Goal: Entertainment & Leisure: Consume media (video, audio)

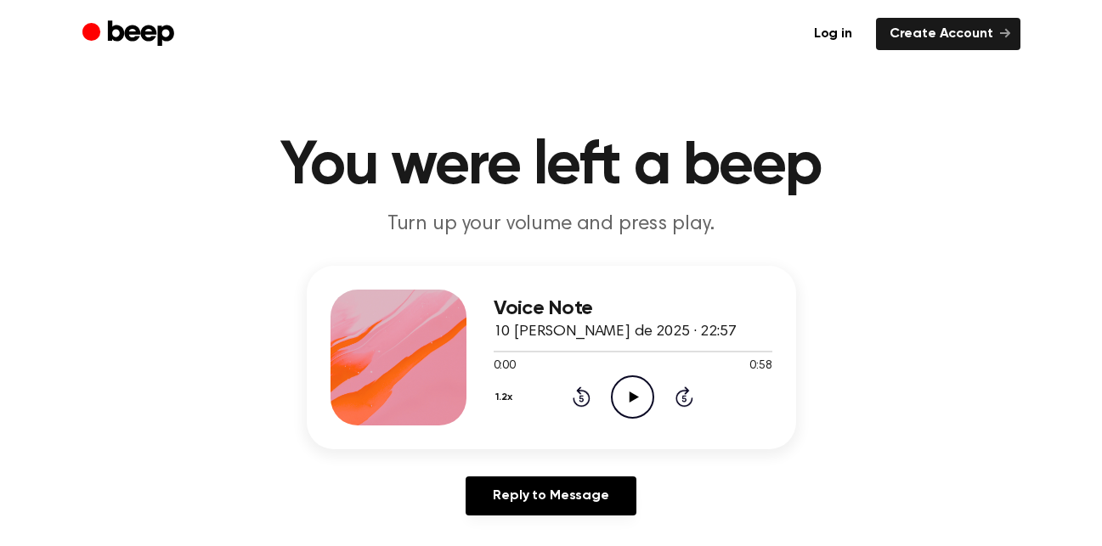
click at [633, 391] on icon "Play Audio" at bounding box center [632, 396] width 43 height 43
click at [503, 387] on button "1.2x" at bounding box center [506, 397] width 25 height 29
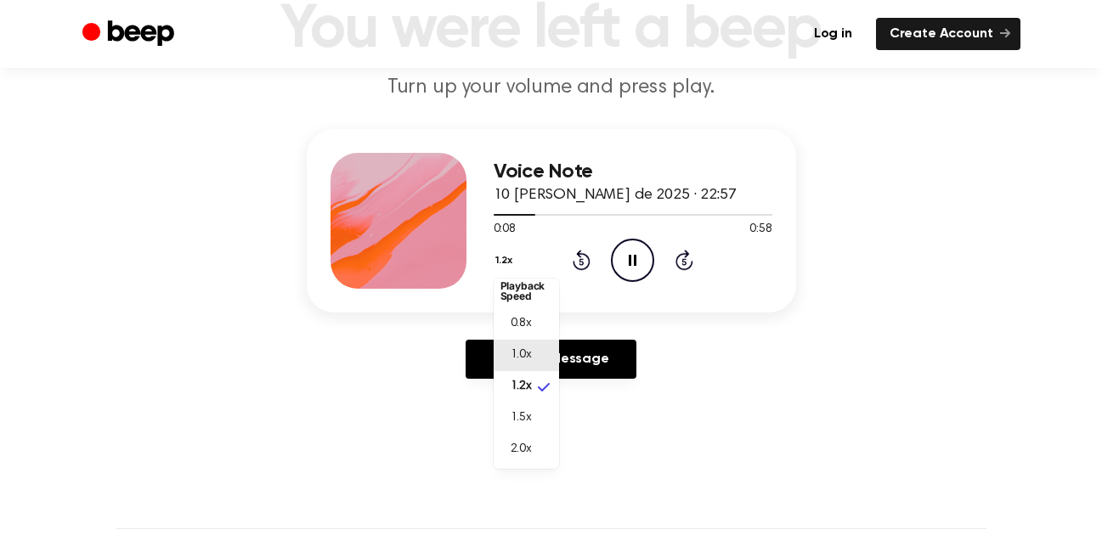
scroll to position [155, 0]
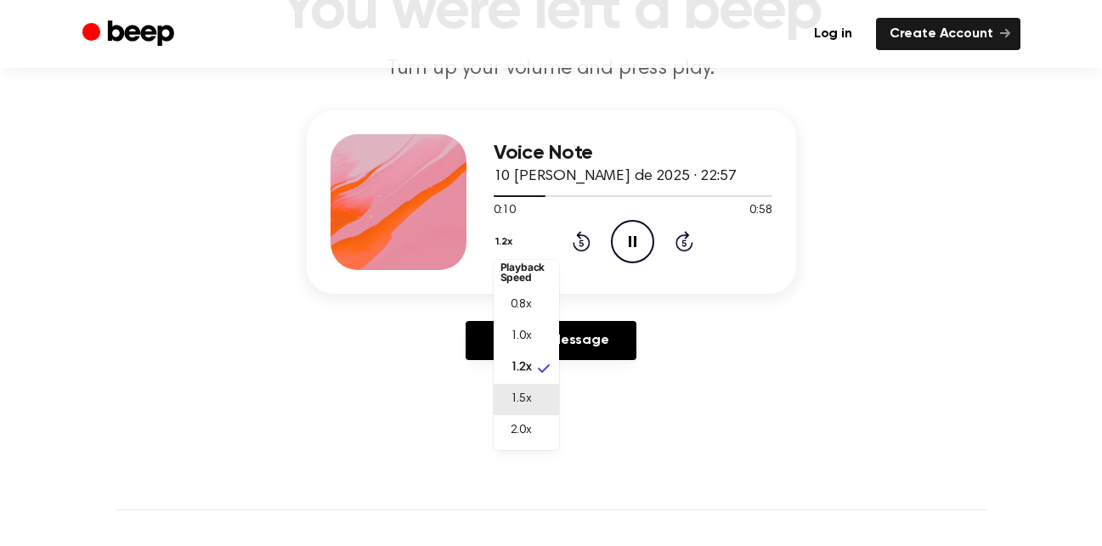
click at [540, 391] on li "1.5x" at bounding box center [526, 399] width 65 height 31
click at [510, 251] on button "1.5x" at bounding box center [506, 242] width 25 height 29
click at [525, 330] on li "1.0x" at bounding box center [526, 344] width 65 height 31
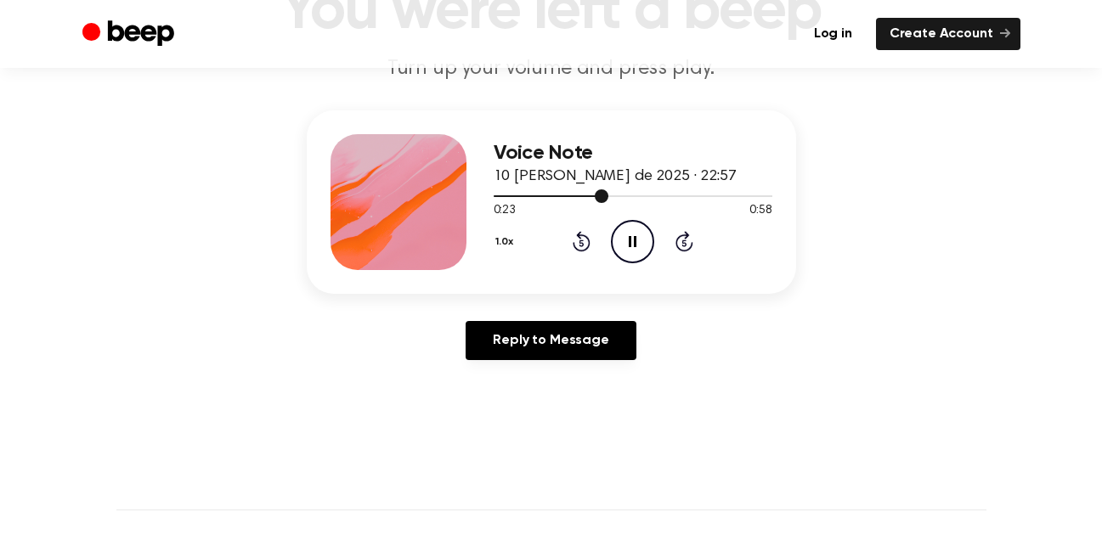
click at [573, 190] on div at bounding box center [633, 196] width 279 height 14
click at [522, 196] on div at bounding box center [633, 196] width 279 height 14
click at [624, 248] on icon "Play Audio" at bounding box center [632, 241] width 43 height 43
drag, startPoint x: 580, startPoint y: 193, endPoint x: 505, endPoint y: 195, distance: 75.6
click at [505, 195] on div at bounding box center [633, 196] width 279 height 14
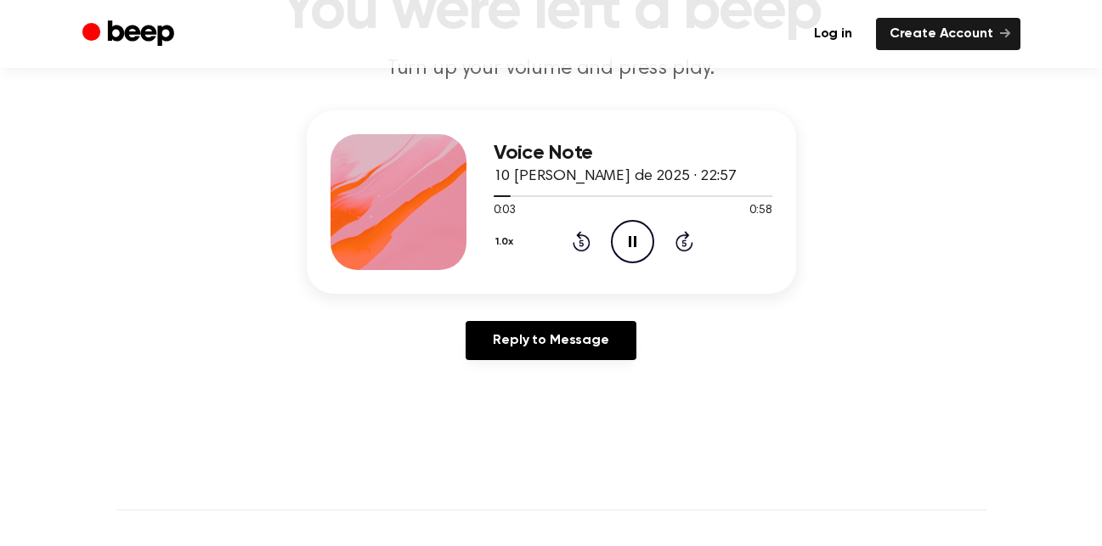
click at [637, 243] on icon "Pause Audio" at bounding box center [632, 241] width 43 height 43
click at [624, 235] on icon "Play Audio" at bounding box center [632, 241] width 43 height 43
click at [512, 194] on div at bounding box center [633, 196] width 279 height 14
click at [511, 237] on button "1.0x" at bounding box center [507, 242] width 26 height 29
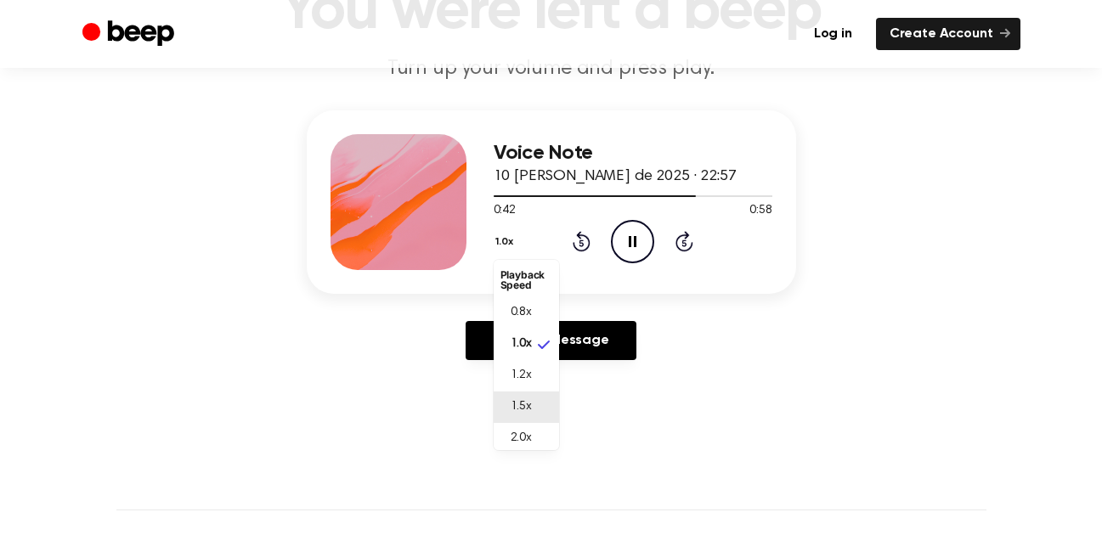
click at [516, 415] on span "1.5x" at bounding box center [521, 407] width 21 height 18
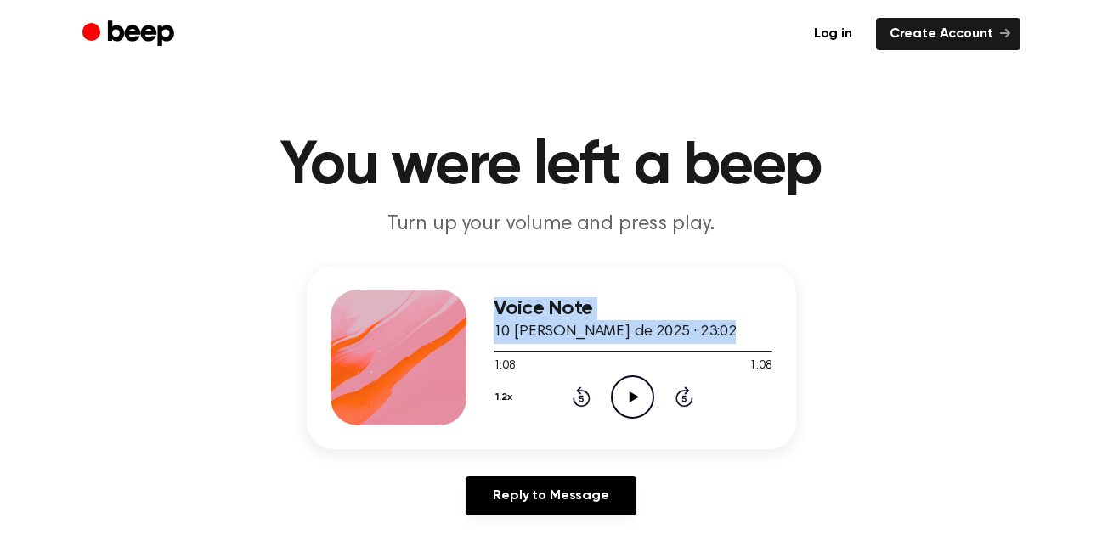
drag, startPoint x: 531, startPoint y: 353, endPoint x: 471, endPoint y: 348, distance: 59.7
click at [471, 348] on div "Voice Note 10 de agosto de 2025 · 23:02 1:08 1:08 Your browser does not support…" at bounding box center [551, 357] width 489 height 183
click at [501, 353] on div at bounding box center [633, 351] width 279 height 14
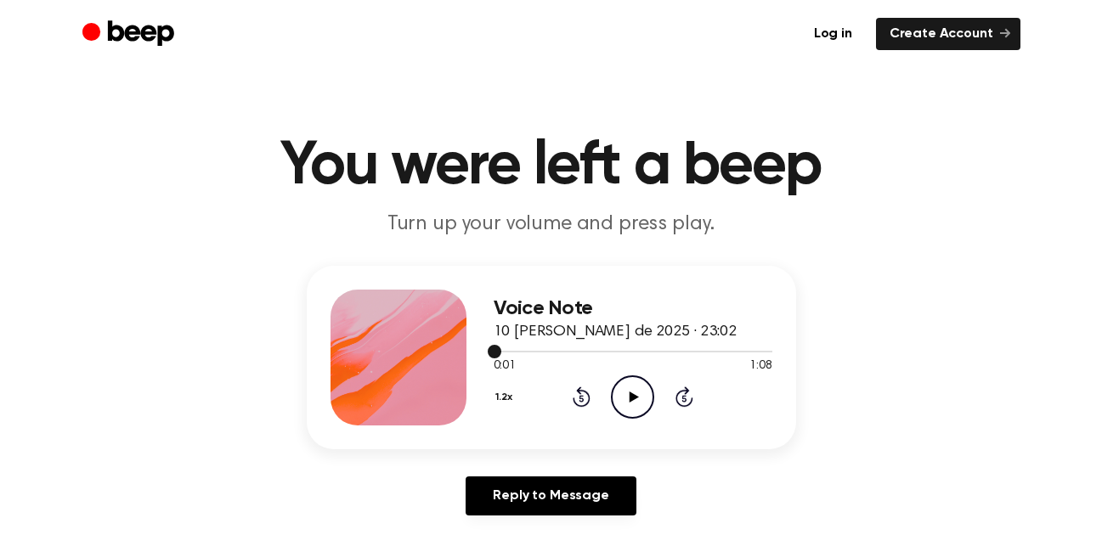
click at [495, 350] on div at bounding box center [633, 351] width 279 height 14
click at [495, 351] on div at bounding box center [633, 352] width 279 height 2
click at [639, 405] on icon "Play Audio" at bounding box center [632, 396] width 43 height 43
click at [639, 405] on icon "Pause Audio" at bounding box center [632, 396] width 43 height 43
drag, startPoint x: 522, startPoint y: 362, endPoint x: 518, endPoint y: 350, distance: 12.6
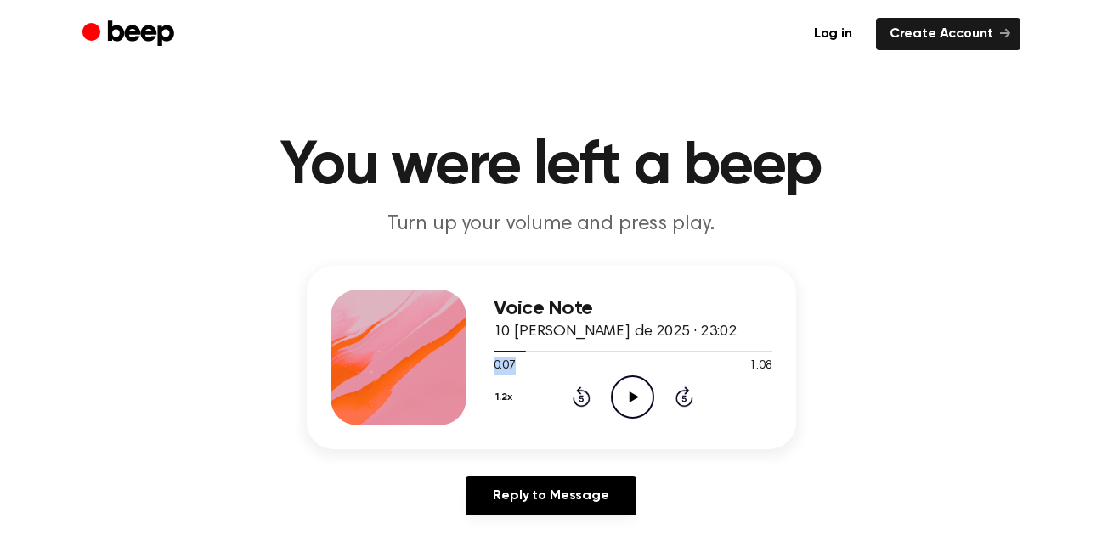
click at [518, 350] on div "0:07 1:08 Your browser does not support the [object Object] element." at bounding box center [633, 359] width 279 height 31
click at [499, 344] on div at bounding box center [633, 351] width 279 height 14
drag, startPoint x: 511, startPoint y: 354, endPoint x: 480, endPoint y: 357, distance: 31.5
click at [480, 357] on div "Voice Note 10 de agosto de 2025 · 23:02 0:01 1:08 Your browser does not support…" at bounding box center [551, 357] width 489 height 183
click at [627, 392] on icon "Play Audio" at bounding box center [632, 396] width 43 height 43
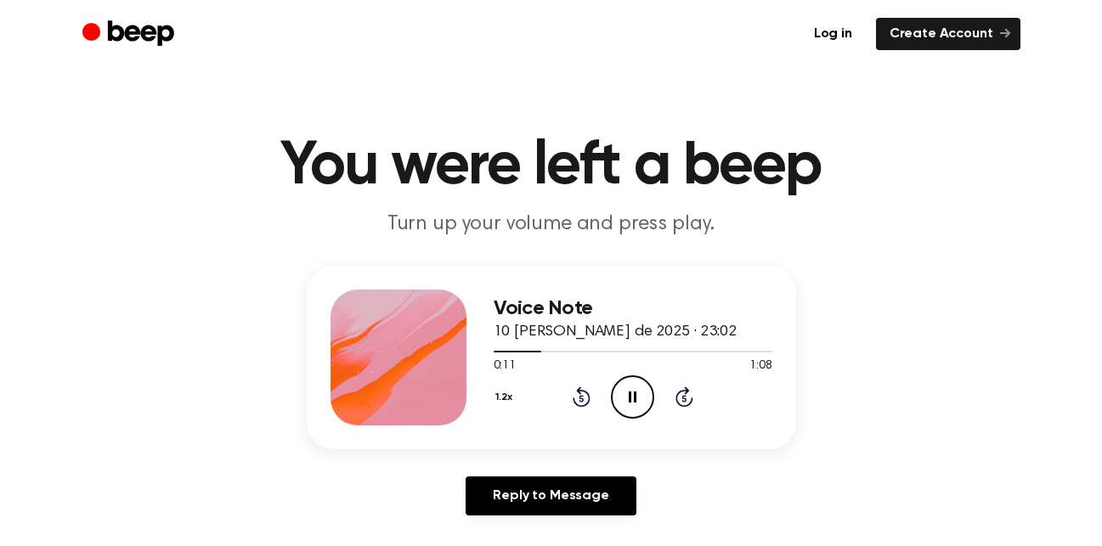
click at [627, 392] on icon "Pause Audio" at bounding box center [632, 396] width 43 height 43
